Goal: Obtain resource: Download file/media

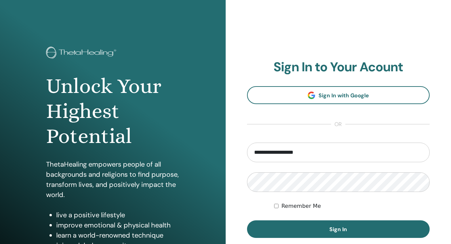
type input "**********"
click at [247, 221] on button "Sign In" at bounding box center [338, 230] width 183 height 18
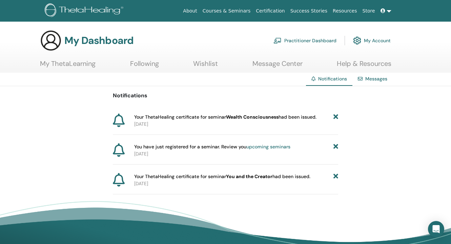
click at [58, 61] on link "My ThetaLearning" at bounding box center [68, 66] width 56 height 13
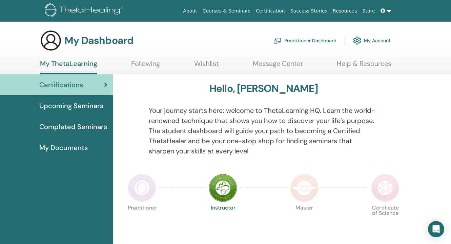
click at [147, 185] on img at bounding box center [142, 188] width 28 height 28
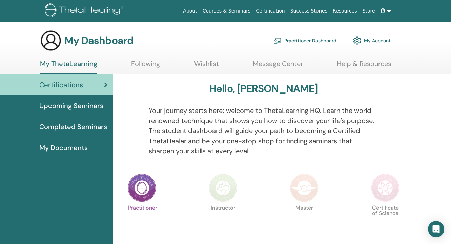
click at [300, 194] on img at bounding box center [304, 188] width 28 height 28
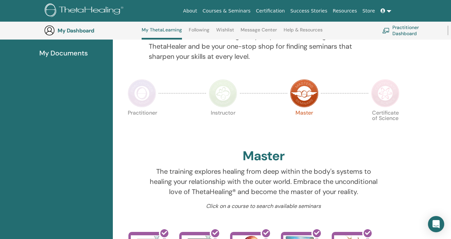
scroll to position [70, 0]
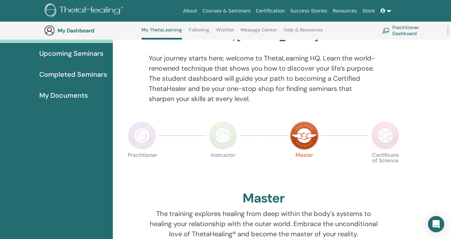
click at [386, 125] on img at bounding box center [385, 136] width 28 height 28
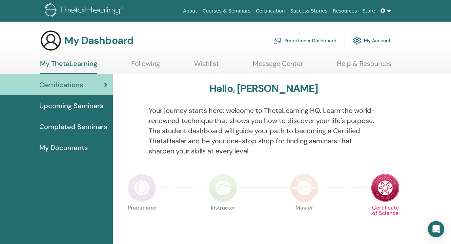
click at [56, 124] on span "Completed Seminars" at bounding box center [73, 127] width 68 height 10
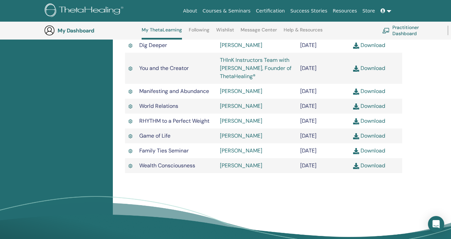
scroll to position [254, 0]
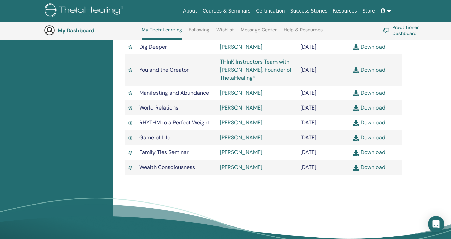
click at [380, 69] on link "Download" at bounding box center [369, 69] width 32 height 7
click at [365, 171] on link "Download" at bounding box center [369, 167] width 32 height 7
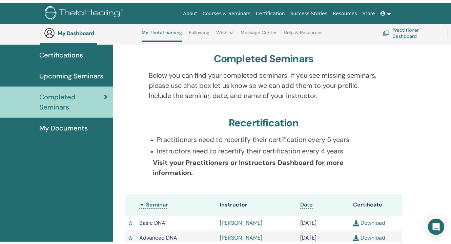
scroll to position [0, 0]
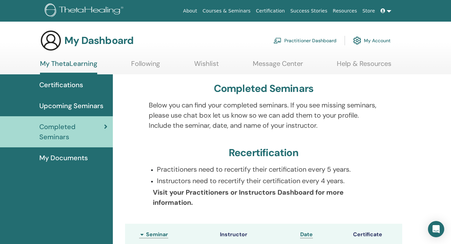
click at [84, 160] on span "My Documents" at bounding box center [63, 158] width 48 height 10
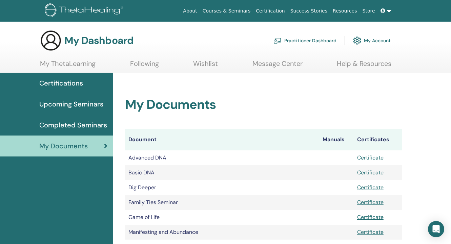
click at [70, 9] on img at bounding box center [85, 10] width 81 height 15
